Goal: Task Accomplishment & Management: Complete application form

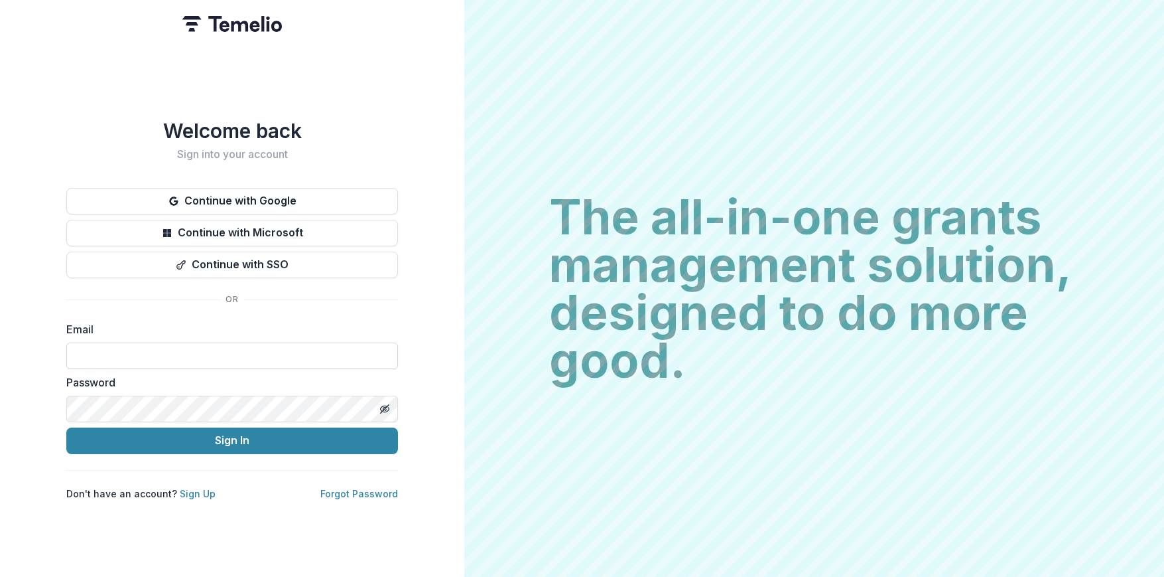
click at [182, 351] on input at bounding box center [232, 355] width 332 height 27
type input "**********"
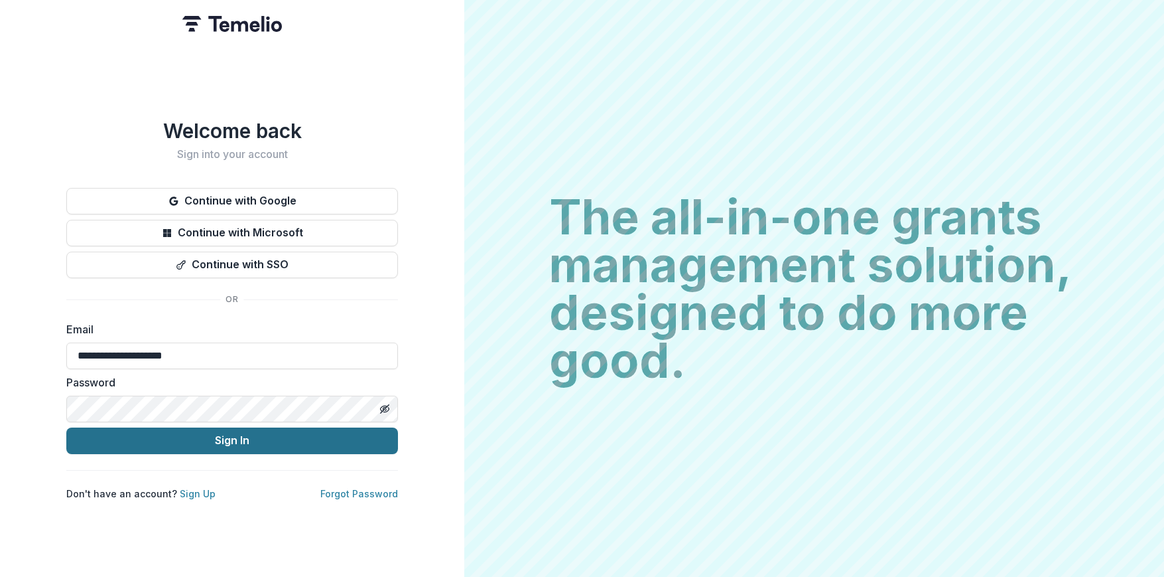
click at [227, 437] on button "Sign In" at bounding box center [232, 440] width 332 height 27
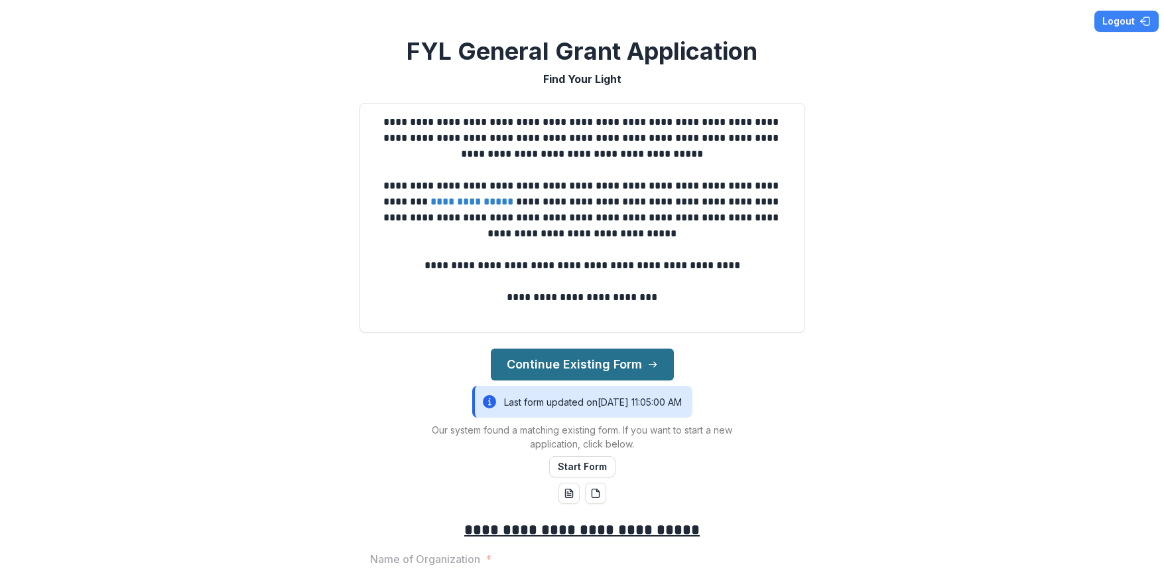
click at [581, 368] on button "Continue Existing Form" at bounding box center [582, 364] width 183 height 32
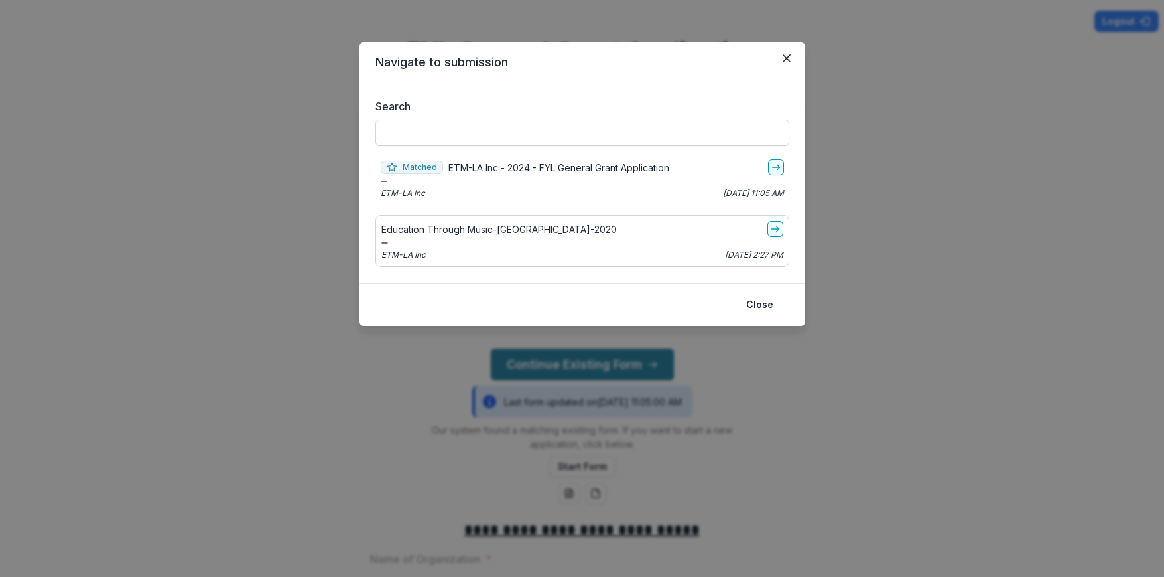
click at [475, 127] on input "Search" at bounding box center [583, 132] width 414 height 27
click at [544, 171] on p "ETM-LA Inc - 2024 - FYL General Grant Application" at bounding box center [558, 168] width 221 height 14
click at [788, 57] on icon "Close" at bounding box center [786, 58] width 8 height 8
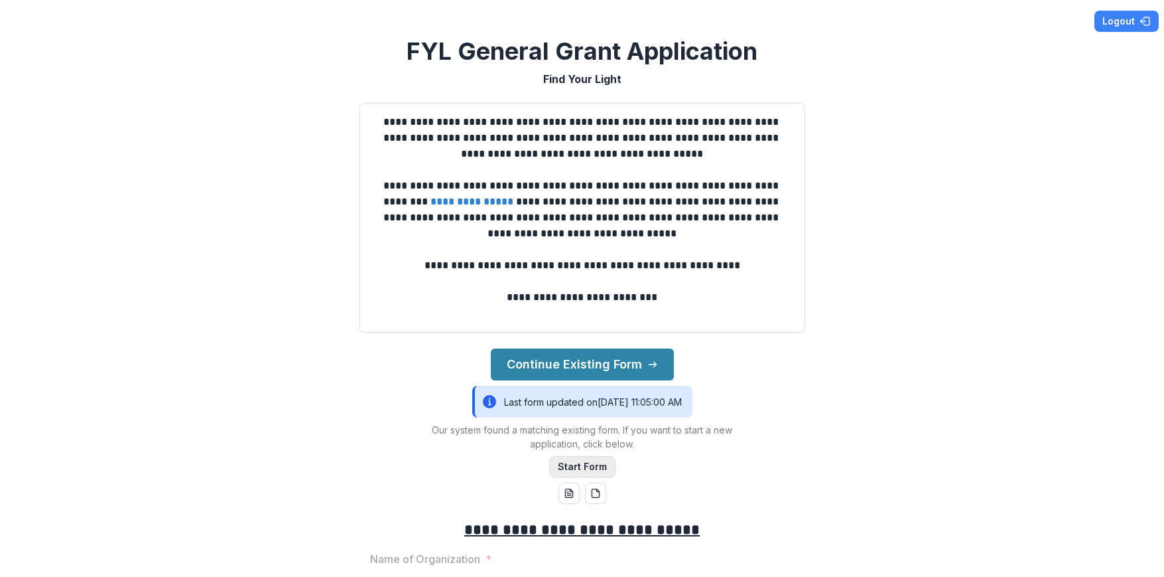
click at [565, 462] on button "Start Form" at bounding box center [582, 466] width 66 height 21
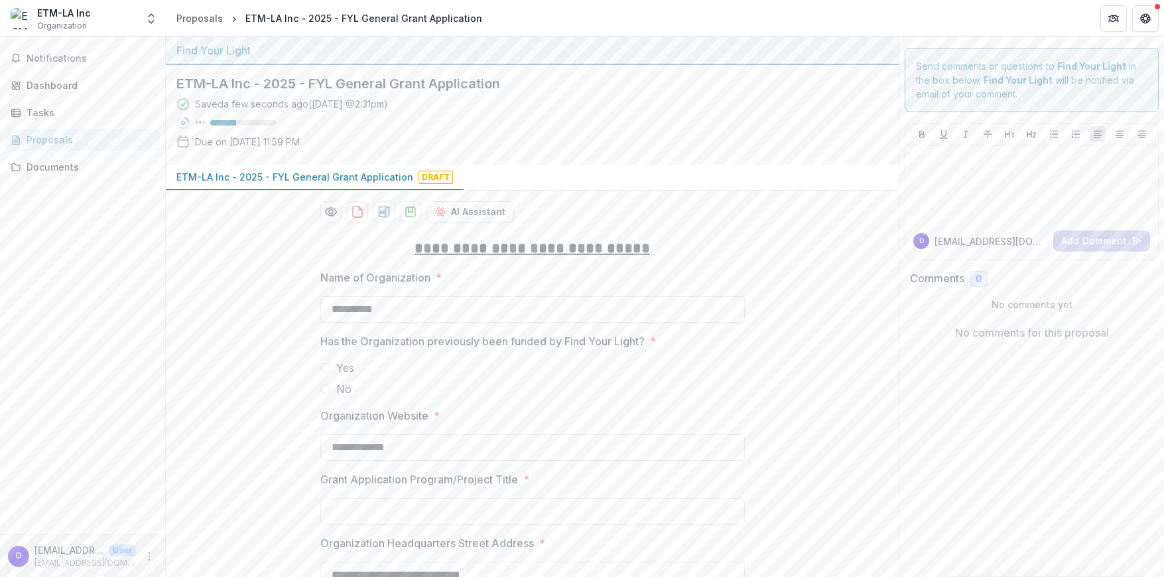
click at [109, 137] on div "Proposals" at bounding box center [88, 140] width 123 height 14
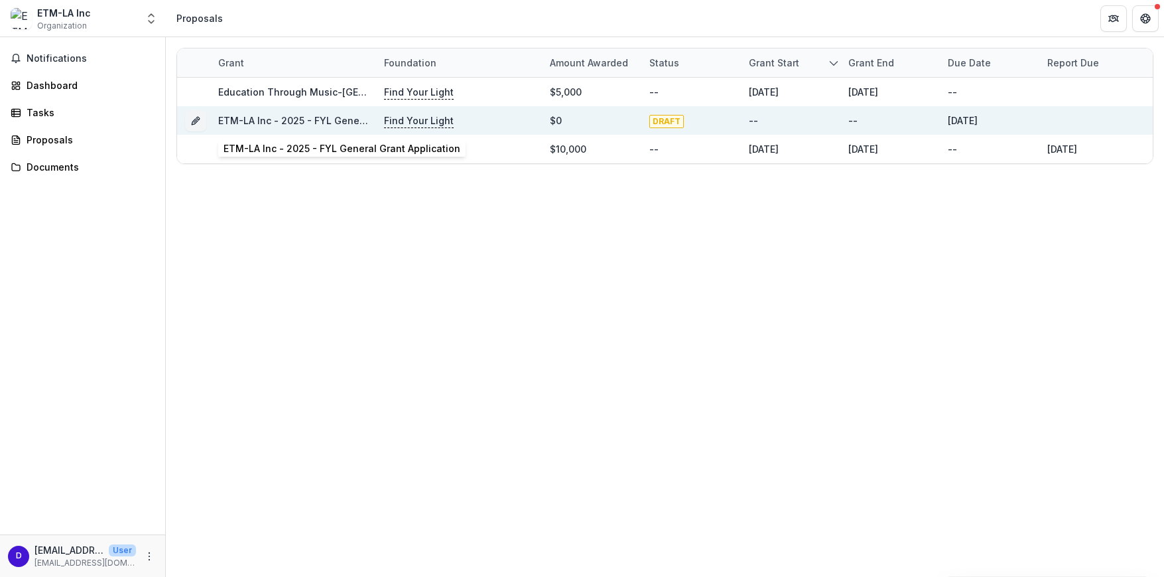
click at [345, 117] on link "ETM-LA Inc - 2025 - FYL General Grant Application" at bounding box center [336, 120] width 237 height 11
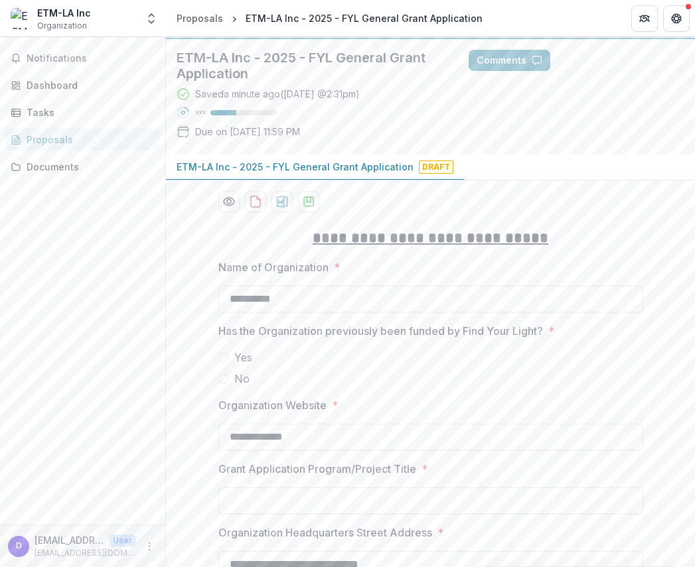
scroll to position [48, 0]
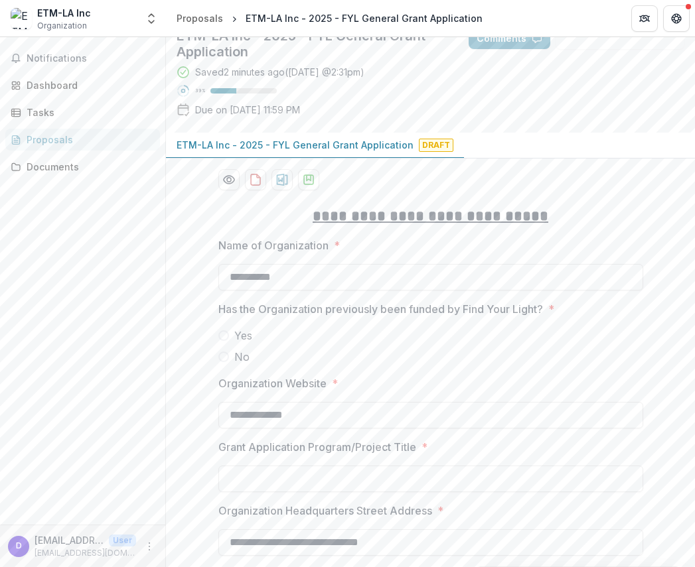
click at [228, 334] on label "Yes" at bounding box center [430, 336] width 425 height 16
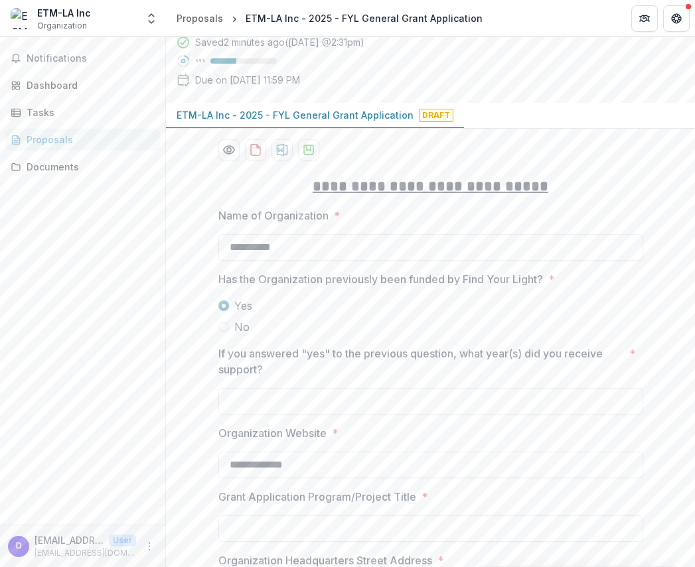
scroll to position [111, 0]
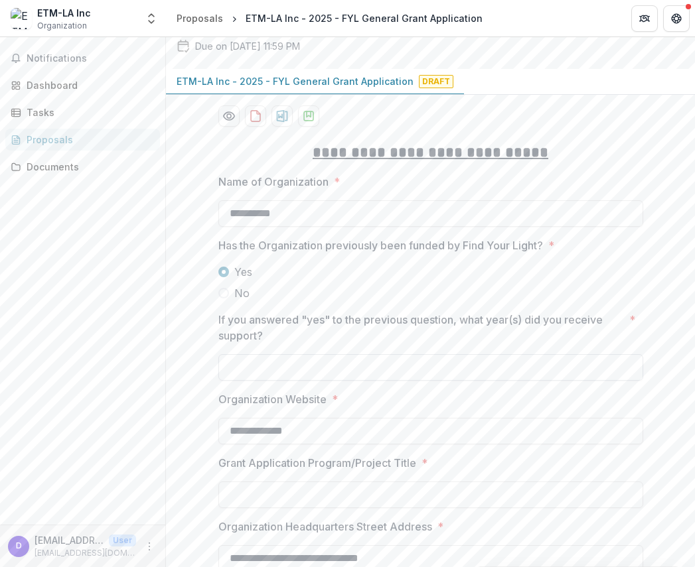
click at [268, 364] on input "If you answered "yes" to the previous question, what year(s) did you receive su…" at bounding box center [430, 367] width 425 height 27
type input "**********"
click at [463, 413] on div at bounding box center [430, 415] width 425 height 5
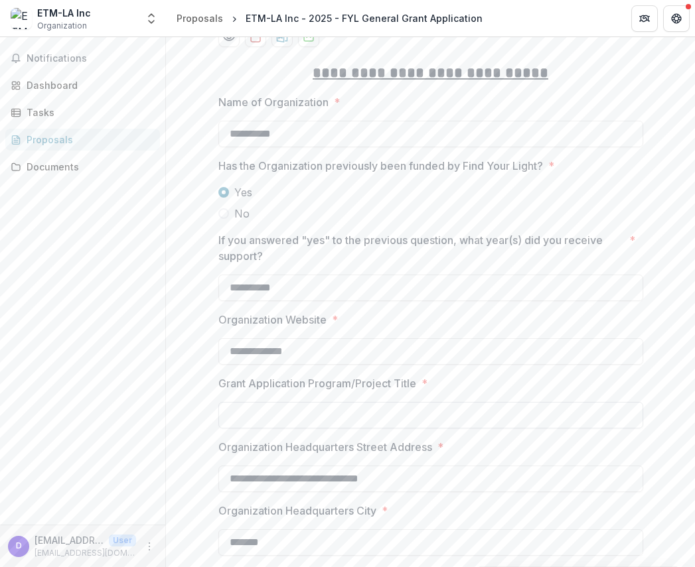
scroll to position [229, 0]
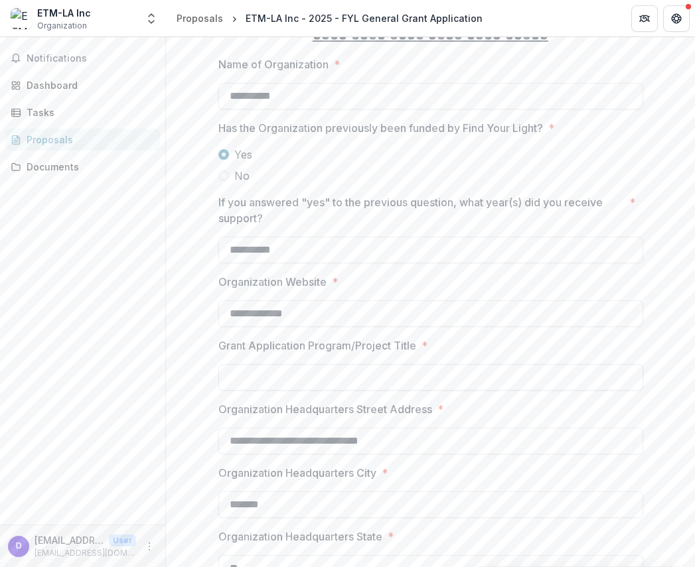
click at [352, 379] on input "Grant Application Program/Project Title *" at bounding box center [430, 377] width 425 height 27
click at [289, 278] on p "Organization Website" at bounding box center [272, 282] width 108 height 16
click at [289, 301] on input "**********" at bounding box center [430, 314] width 425 height 27
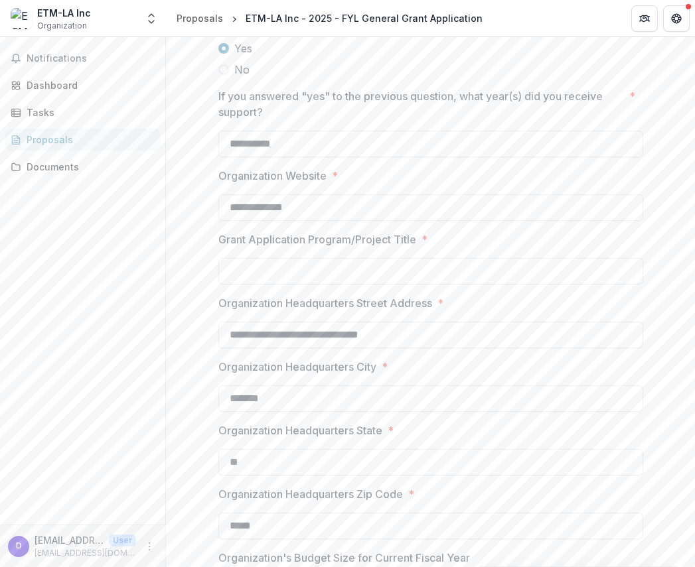
scroll to position [369, 0]
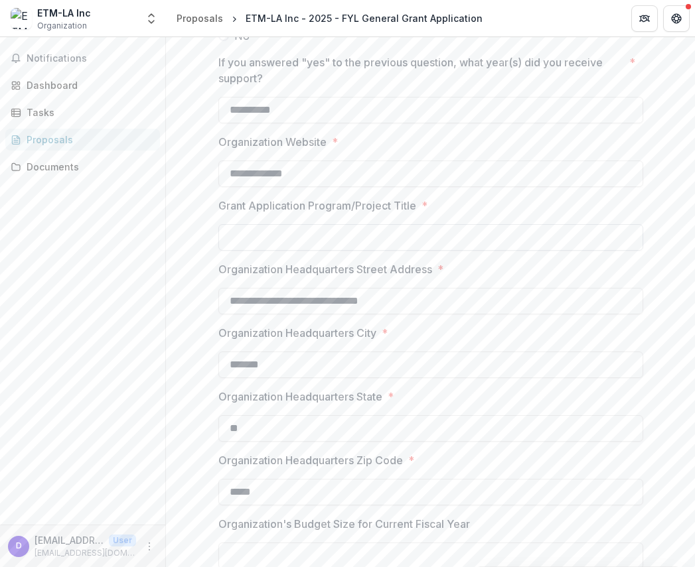
click at [269, 237] on input "Grant Application Program/Project Title *" at bounding box center [430, 237] width 425 height 27
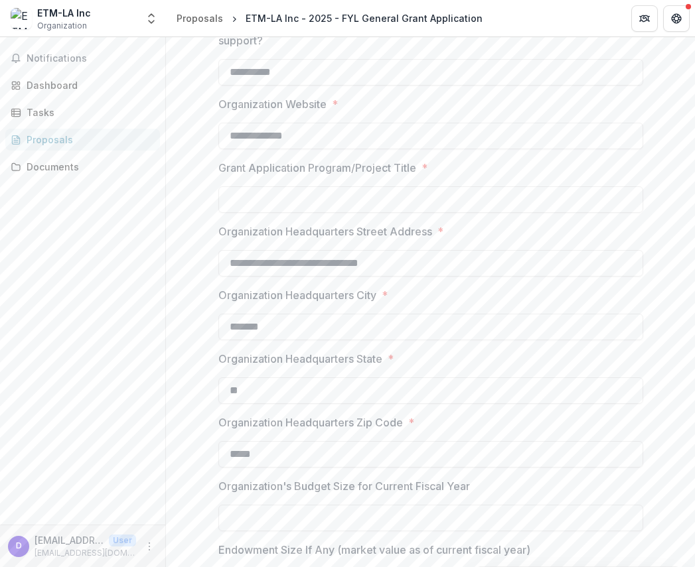
scroll to position [434, 0]
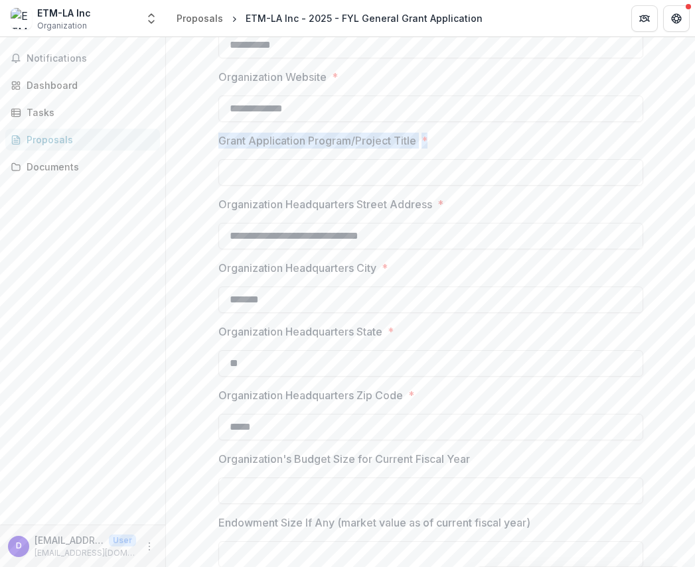
drag, startPoint x: 446, startPoint y: 141, endPoint x: 198, endPoint y: 145, distance: 247.5
copy label "Grant Application Program/Project Title *"
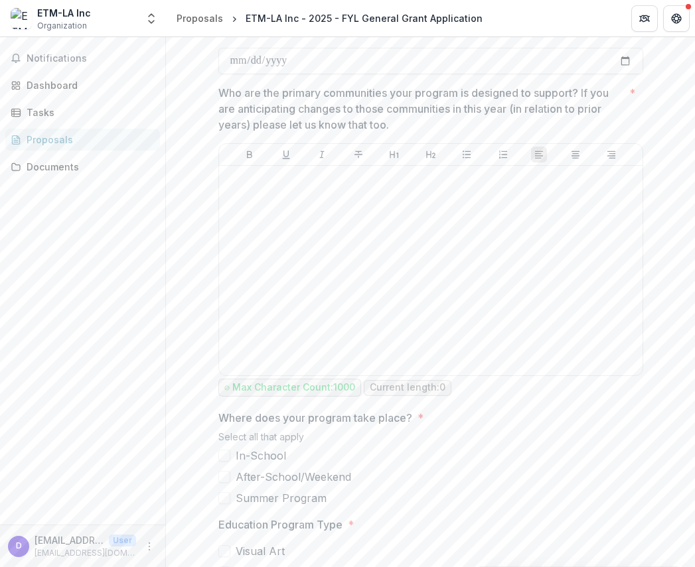
scroll to position [1803, 0]
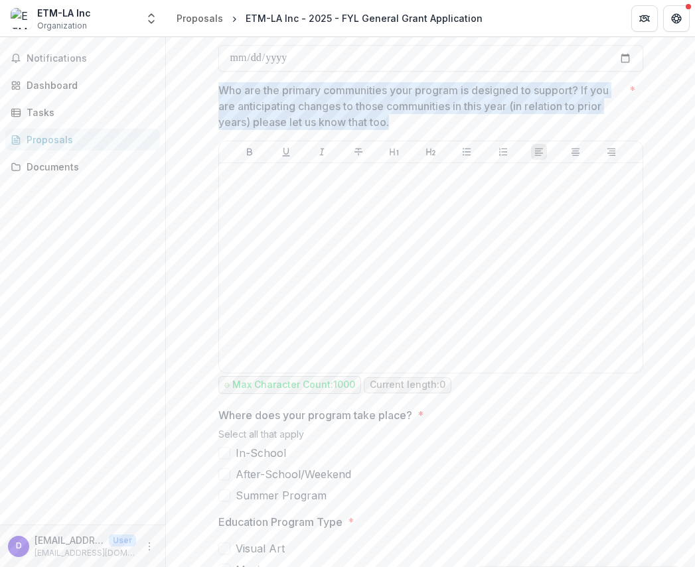
drag, startPoint x: 400, startPoint y: 138, endPoint x: 191, endPoint y: 107, distance: 211.3
copy p "Who are the primary communities your program is designed to support? If you are…"
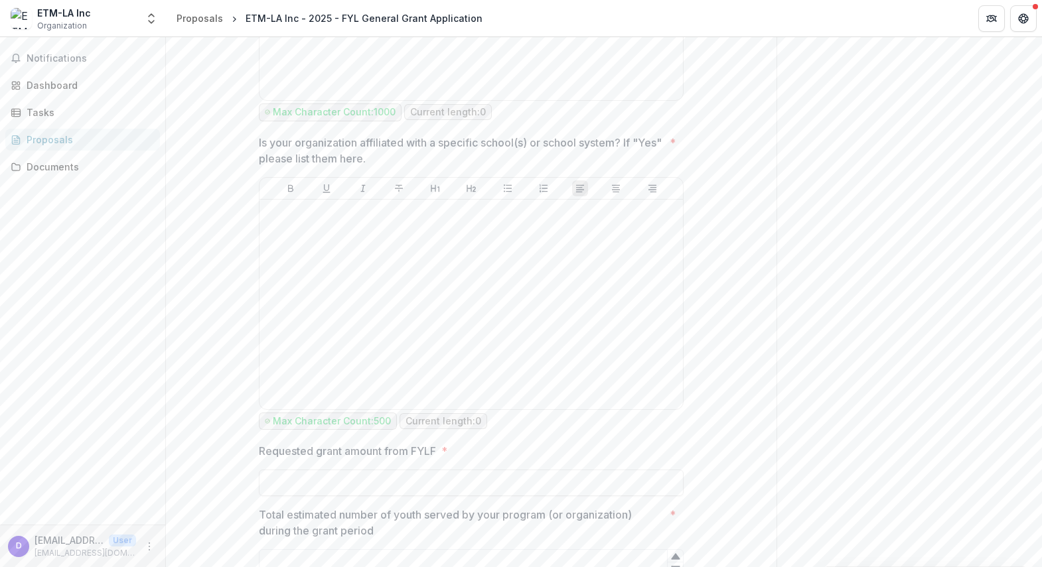
scroll to position [1054, 0]
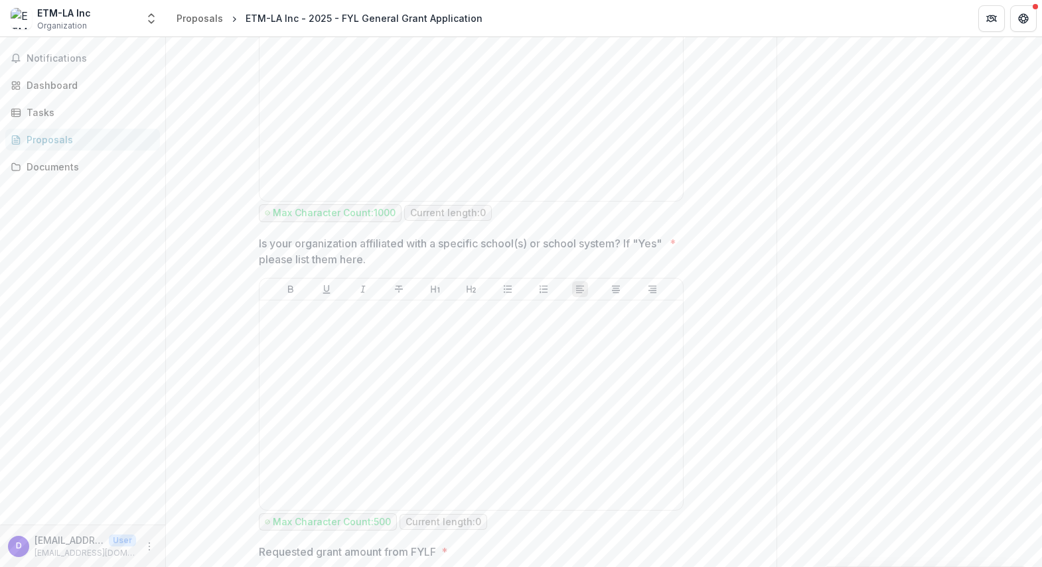
click at [79, 138] on div "Proposals" at bounding box center [88, 140] width 123 height 14
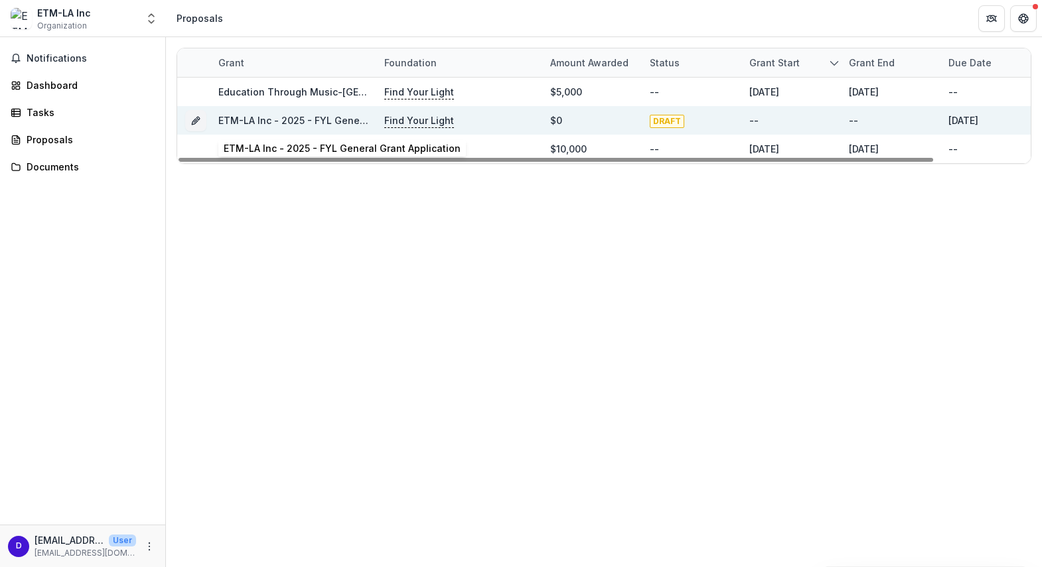
click at [318, 121] on link "ETM-LA Inc - 2025 - FYL General Grant Application" at bounding box center [336, 120] width 237 height 11
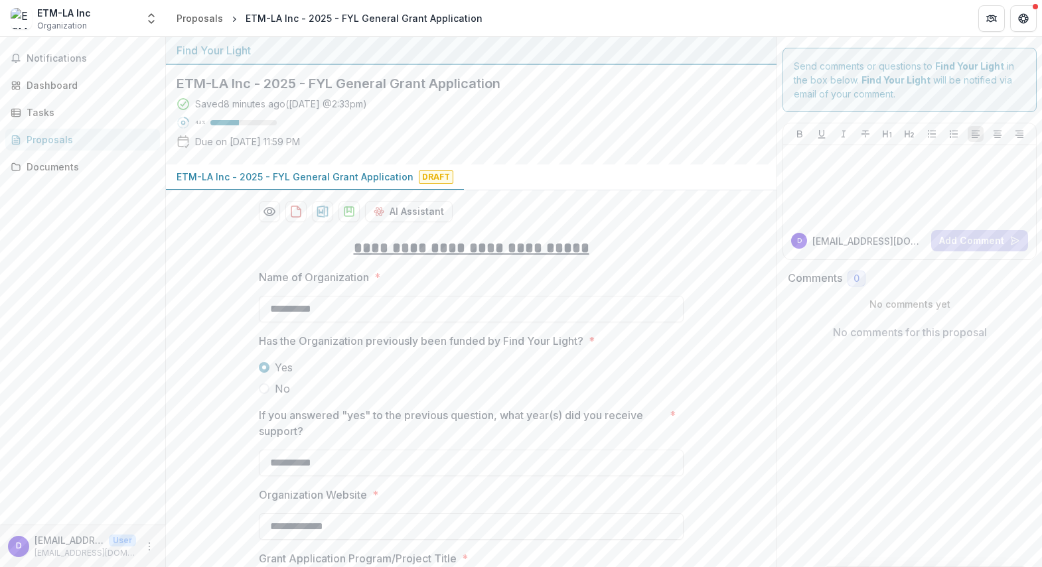
click at [305, 176] on p "ETM-LA Inc - 2025 - FYL General Grant Application" at bounding box center [294, 177] width 237 height 14
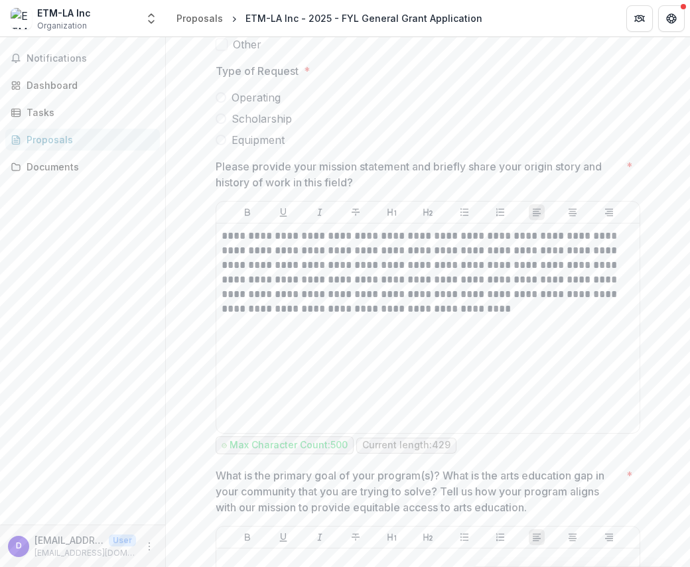
scroll to position [2469, 0]
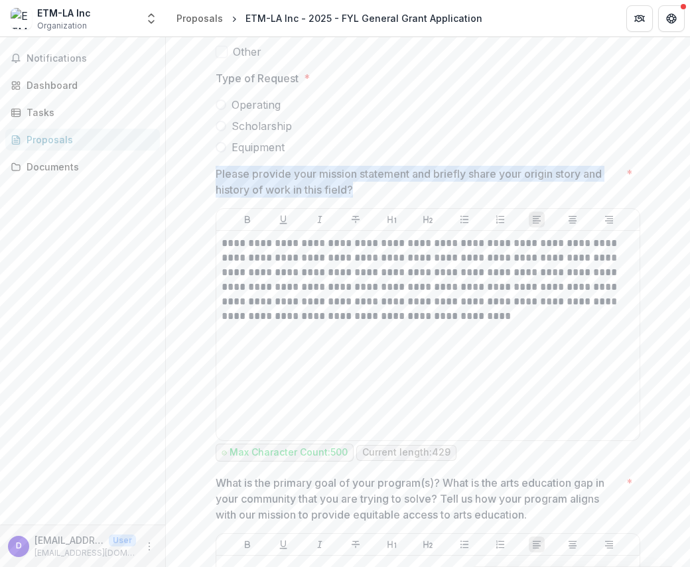
drag, startPoint x: 356, startPoint y: 200, endPoint x: 209, endPoint y: 190, distance: 147.0
click at [209, 190] on div "**********" at bounding box center [428, 360] width 446 height 5172
copy p "Please provide your mission statement and briefly share your origin story and h…"
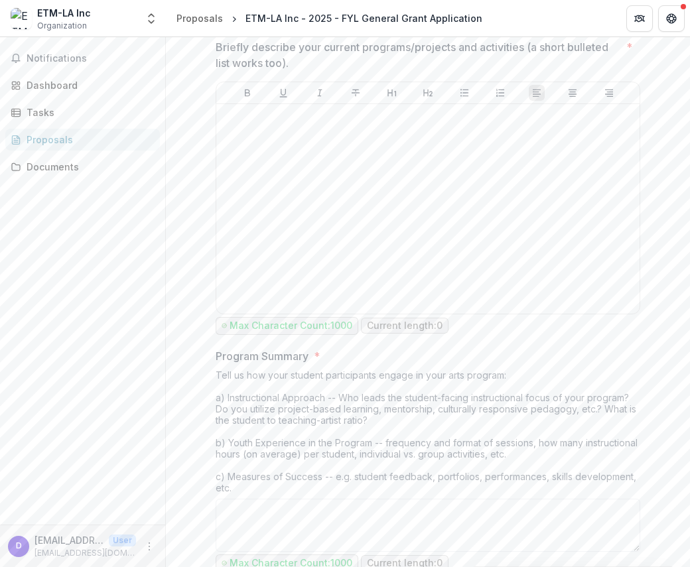
scroll to position [3356, 0]
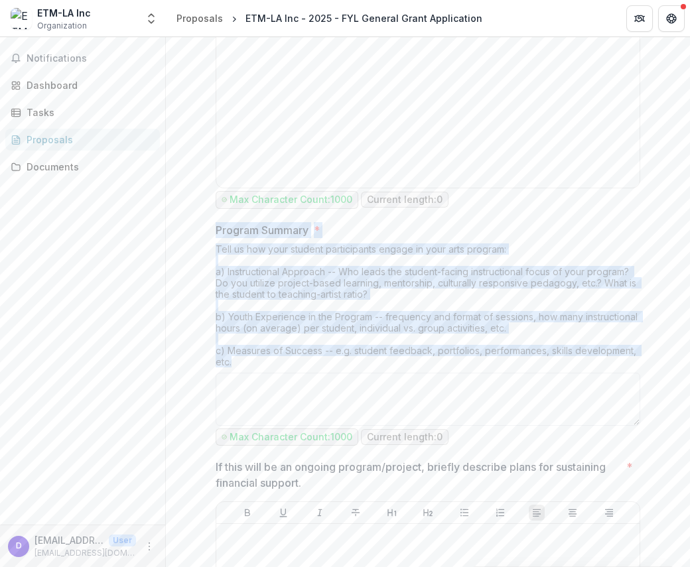
drag, startPoint x: 212, startPoint y: 245, endPoint x: 337, endPoint y: 383, distance: 185.5
copy div "Program Summary * Tell us how your student participants engage in your arts pro…"
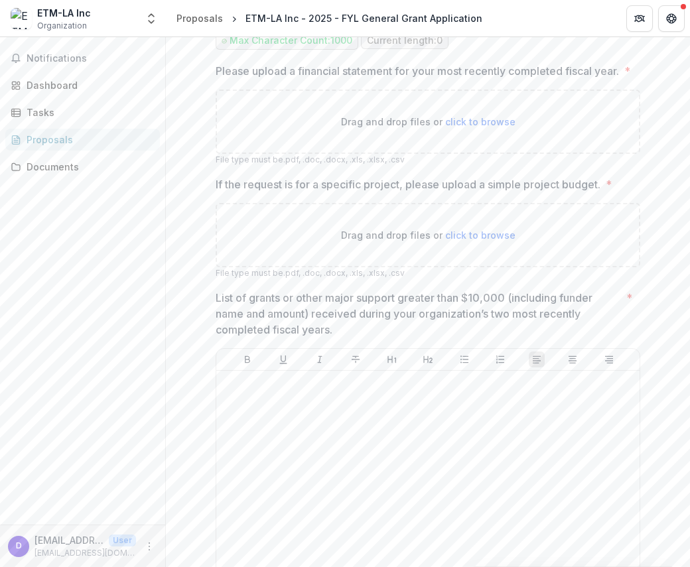
scroll to position [4431, 0]
